Goal: Task Accomplishment & Management: Manage account settings

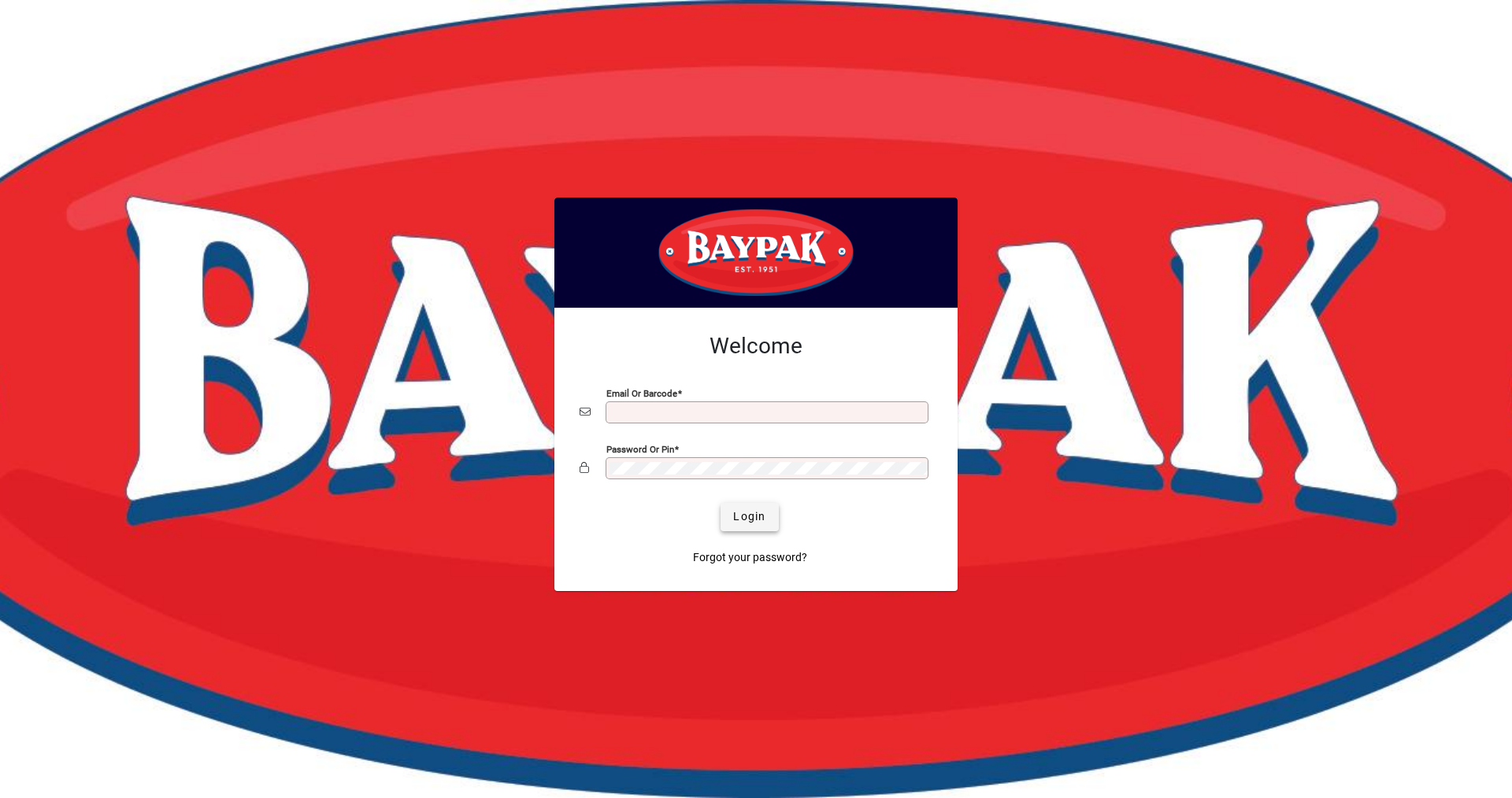
type input "**********"
click at [756, 516] on span "Login" at bounding box center [749, 517] width 33 height 17
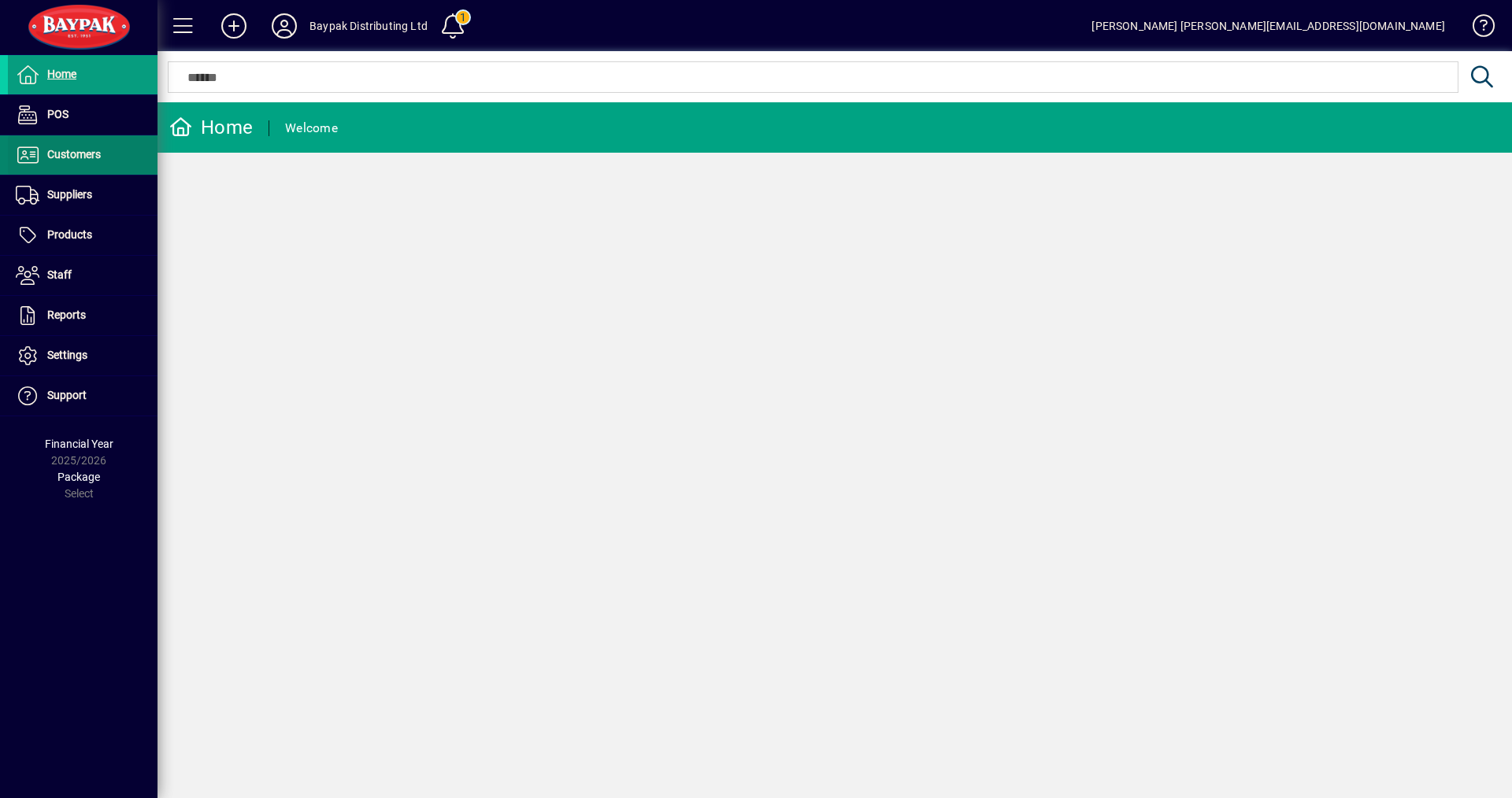
click at [99, 151] on span "Customers" at bounding box center [74, 154] width 54 height 13
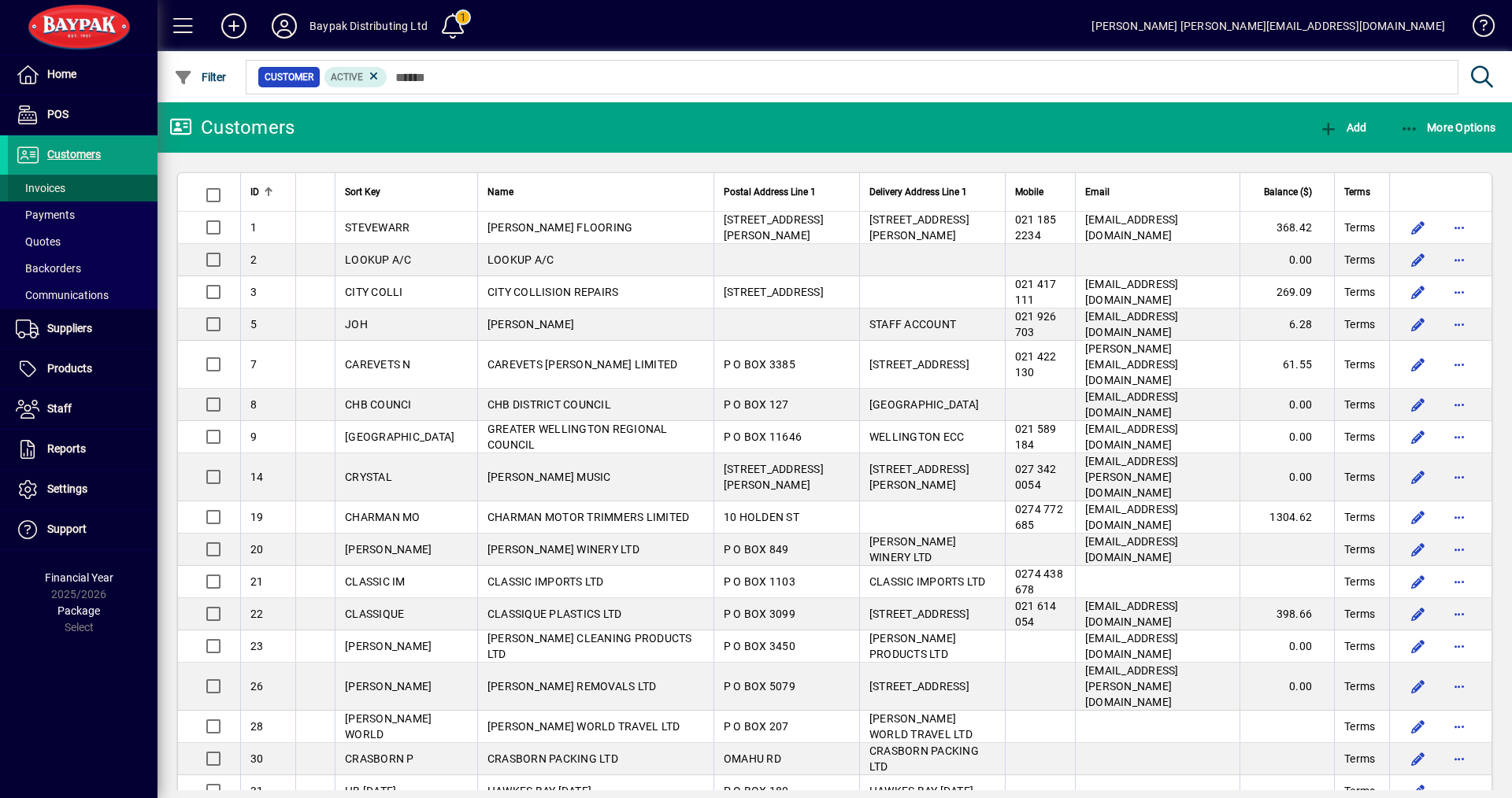
click at [46, 190] on span "Invoices" at bounding box center [40, 188] width 49 height 13
